Goal: Information Seeking & Learning: Find specific page/section

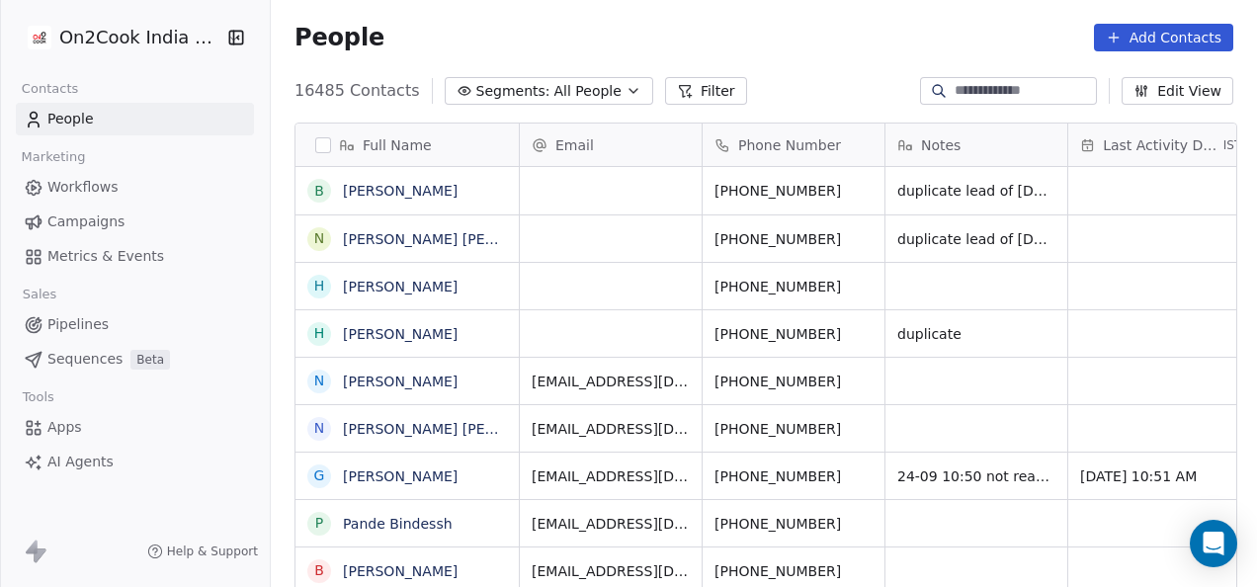
scroll to position [501, 974]
click at [698, 93] on button "Filter" at bounding box center [706, 91] width 82 height 28
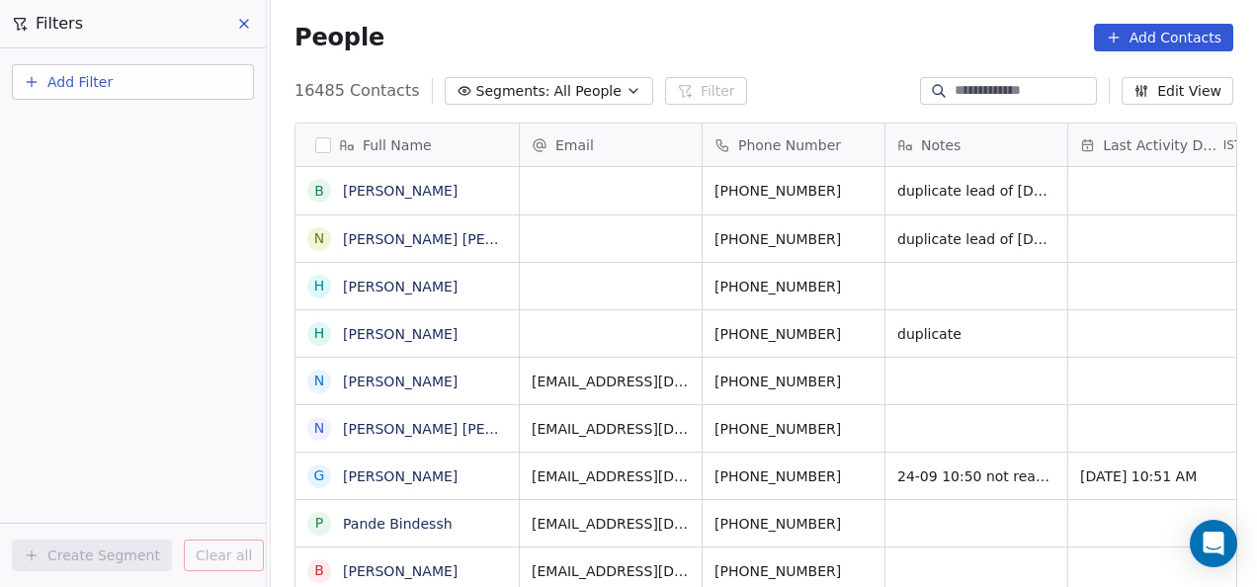
click at [146, 77] on button "Add Filter" at bounding box center [133, 82] width 242 height 36
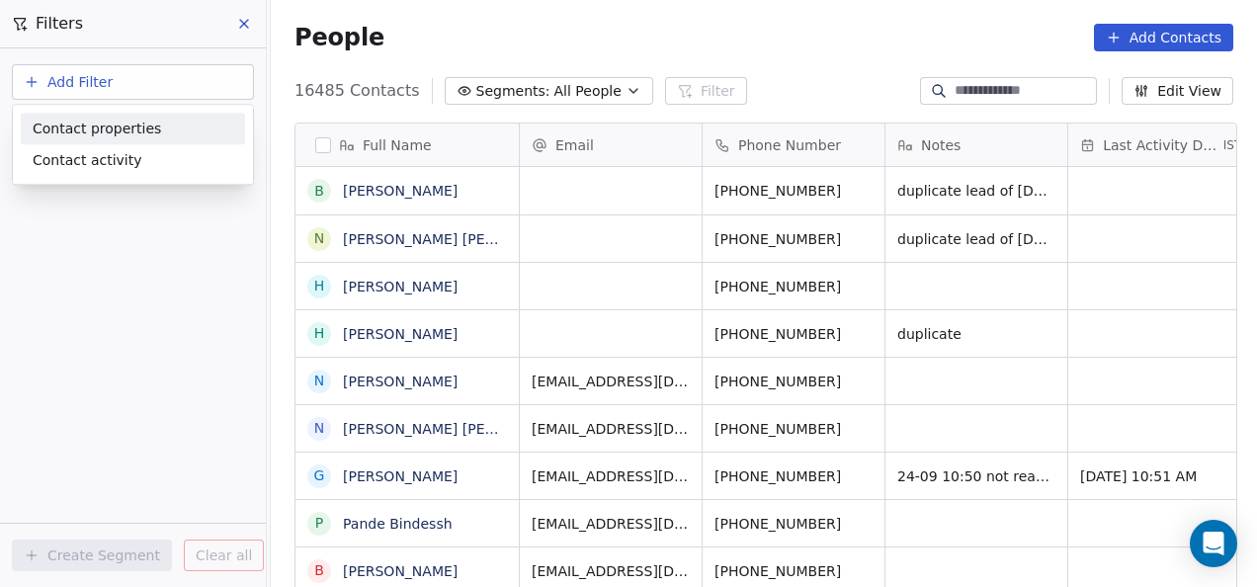
click at [142, 134] on span "Contact properties" at bounding box center [97, 129] width 128 height 21
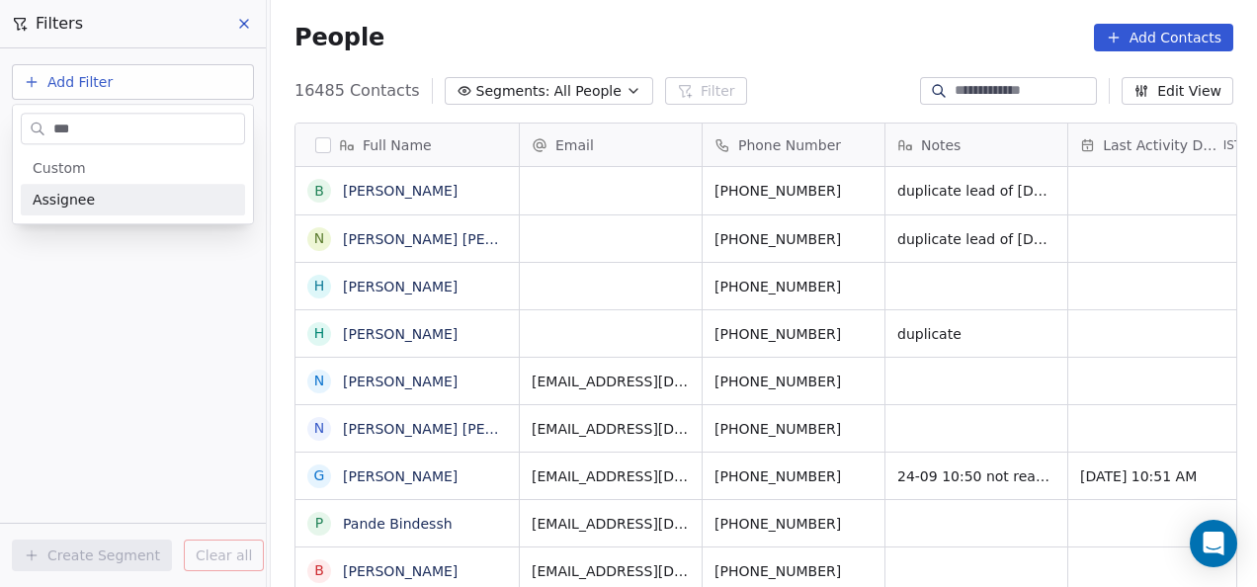
type input "***"
click at [124, 204] on div "Assignee" at bounding box center [133, 200] width 201 height 20
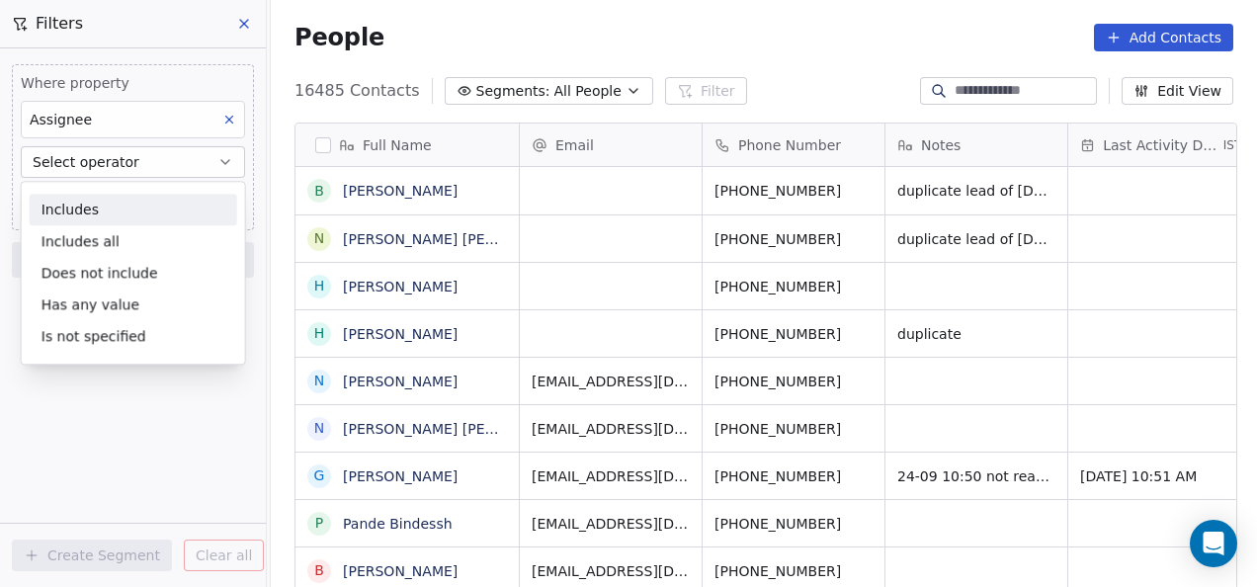
click at [126, 202] on div "Includes" at bounding box center [133, 210] width 207 height 32
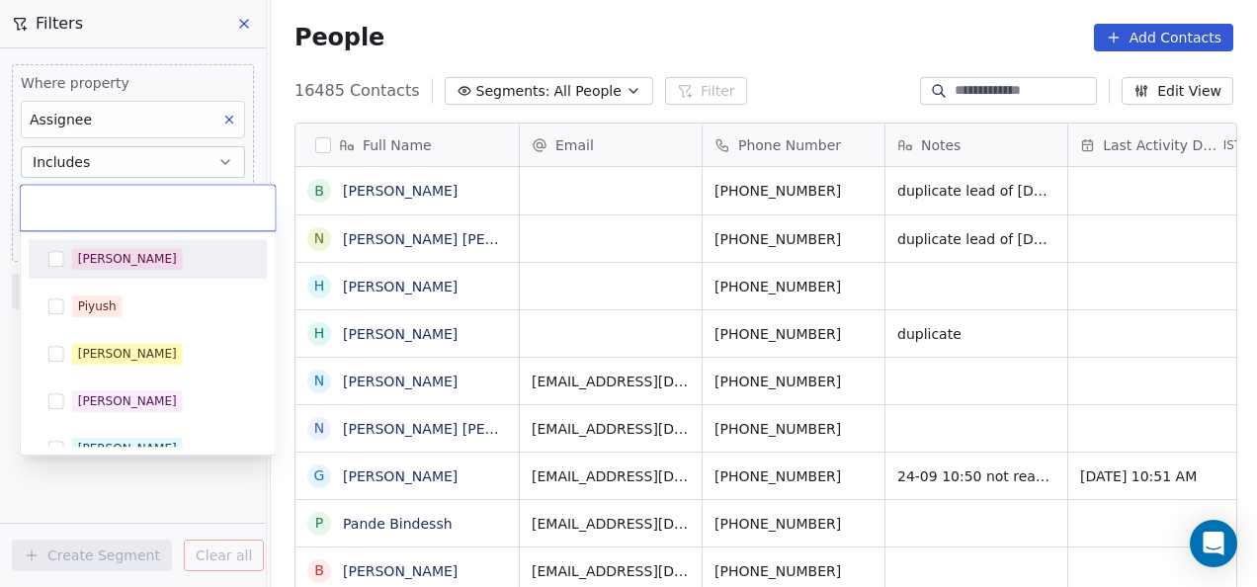
click at [128, 204] on body "On2Cook India Pvt. Ltd. Contacts People Marketing Workflows Campaigns Metrics &…" at bounding box center [628, 293] width 1257 height 587
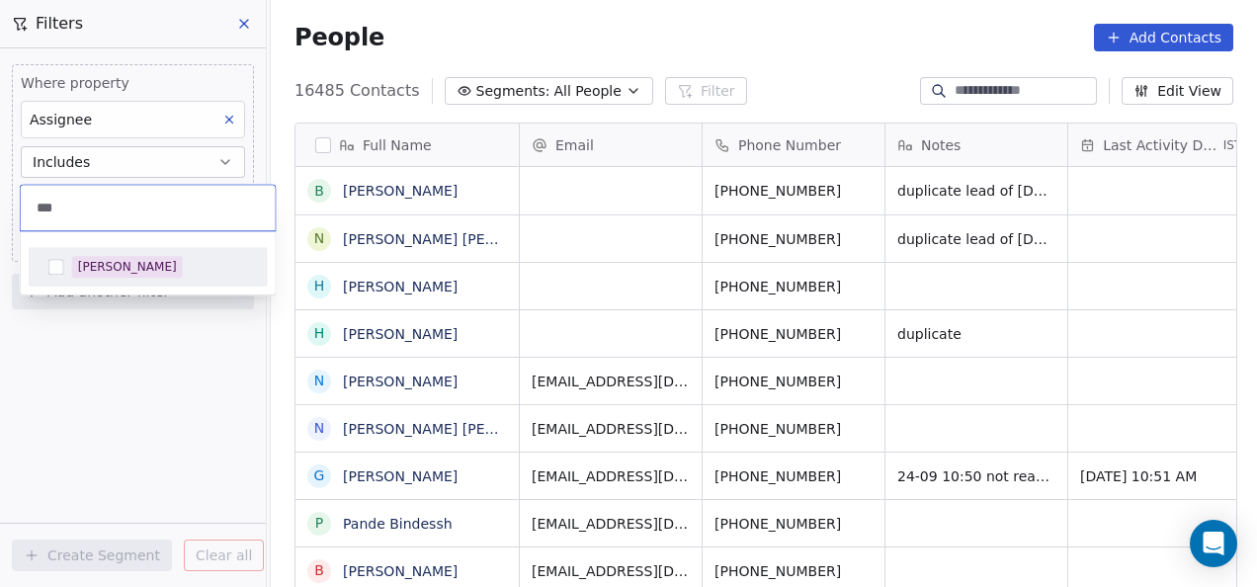
type input "***"
click at [91, 273] on div "[PERSON_NAME]" at bounding box center [127, 267] width 99 height 18
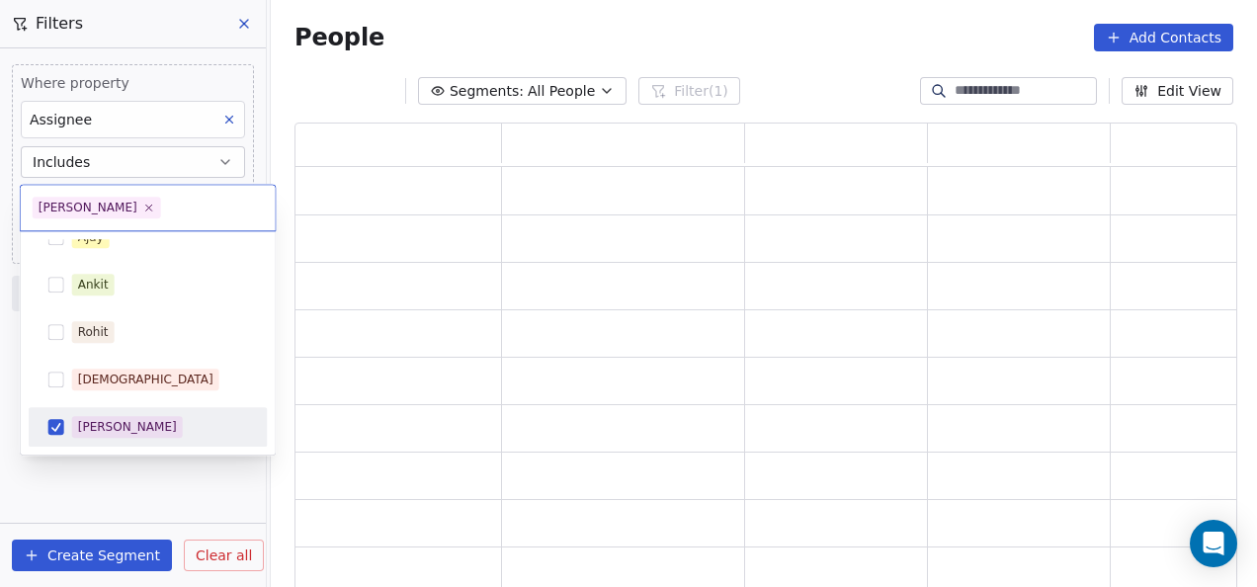
click at [123, 459] on html "On2Cook India Pvt. Ltd. Contacts People Marketing Workflows Campaigns Metrics &…" at bounding box center [628, 293] width 1257 height 587
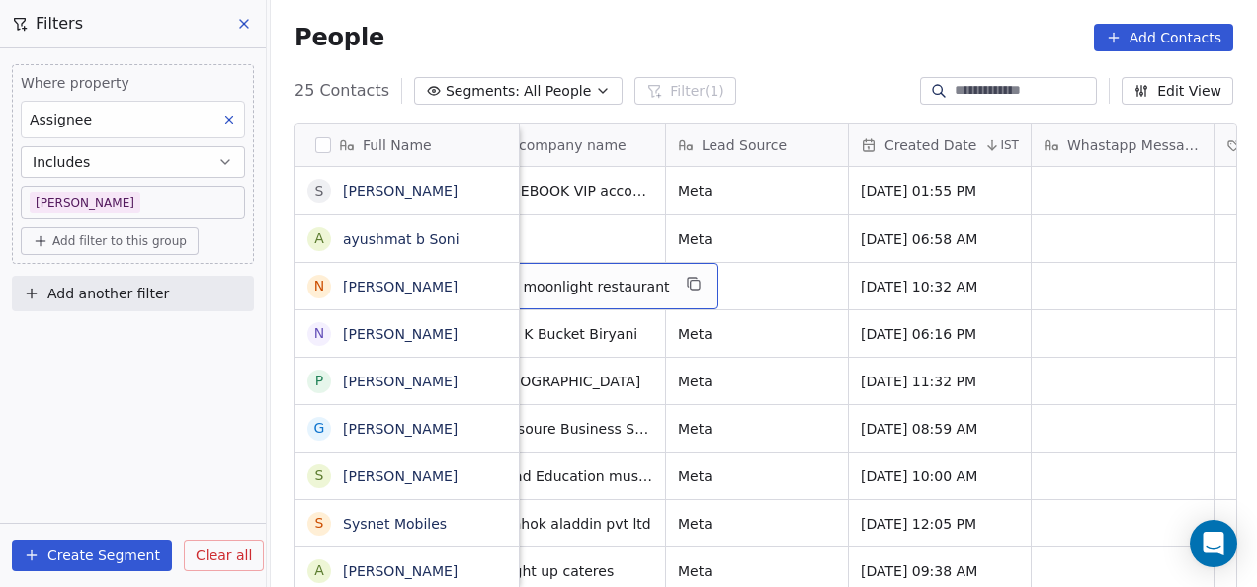
scroll to position [0, 1645]
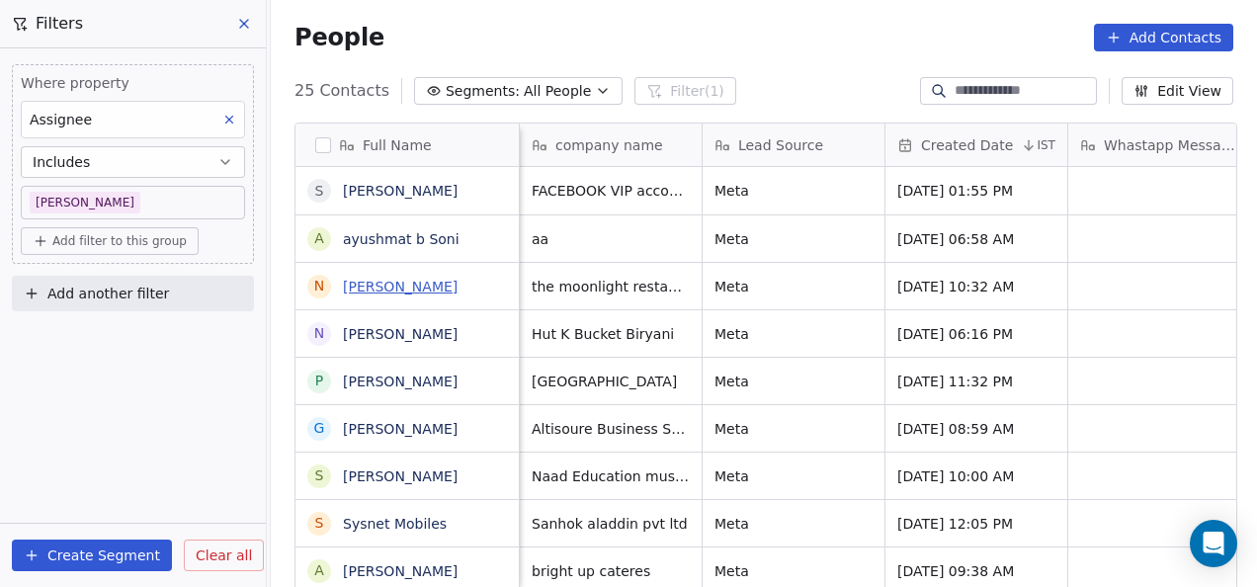
click at [457, 290] on link "[PERSON_NAME]" at bounding box center [400, 287] width 115 height 16
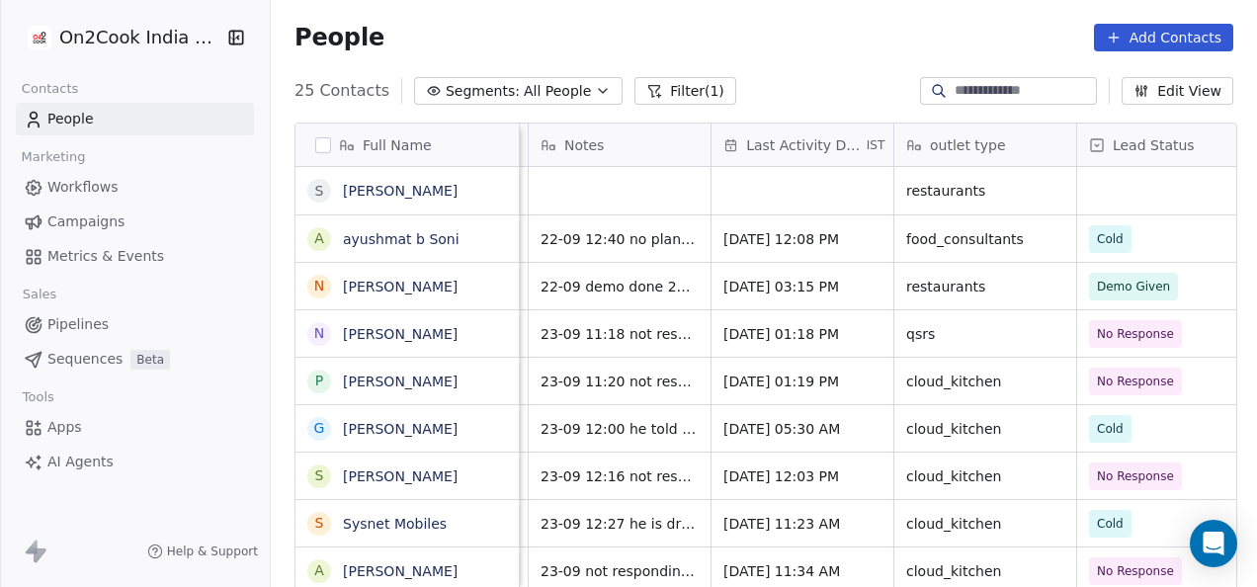
scroll to position [0, 358]
